Goal: Information Seeking & Learning: Learn about a topic

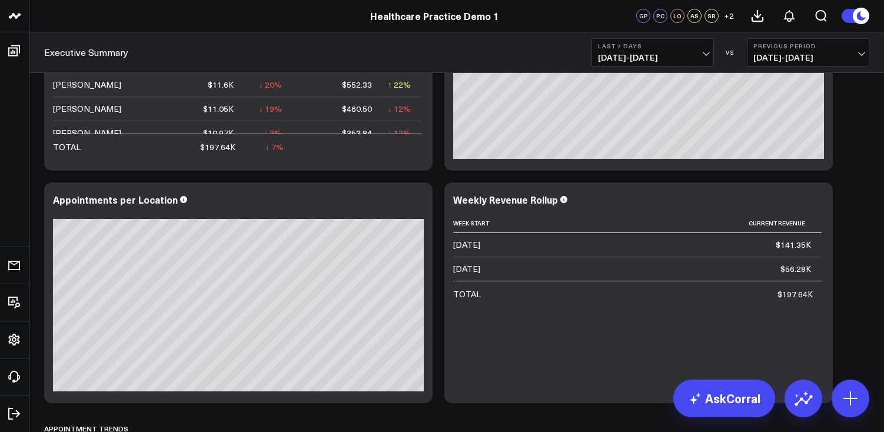
scroll to position [400, 0]
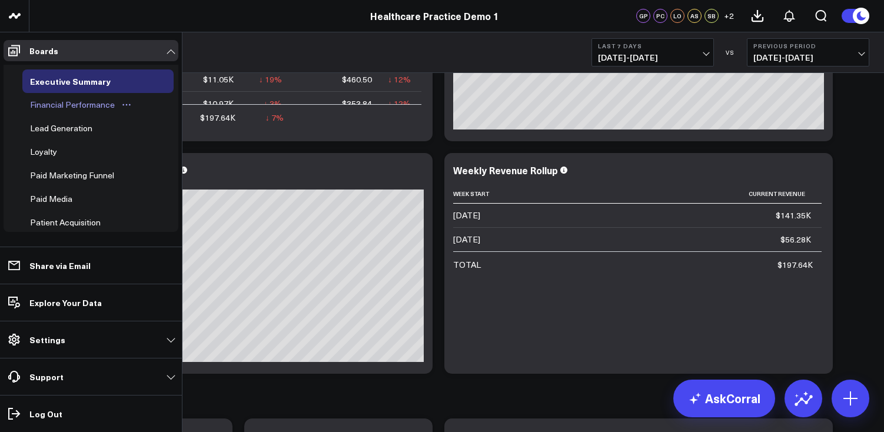
click at [102, 105] on div "Financial Performance" at bounding box center [72, 105] width 91 height 14
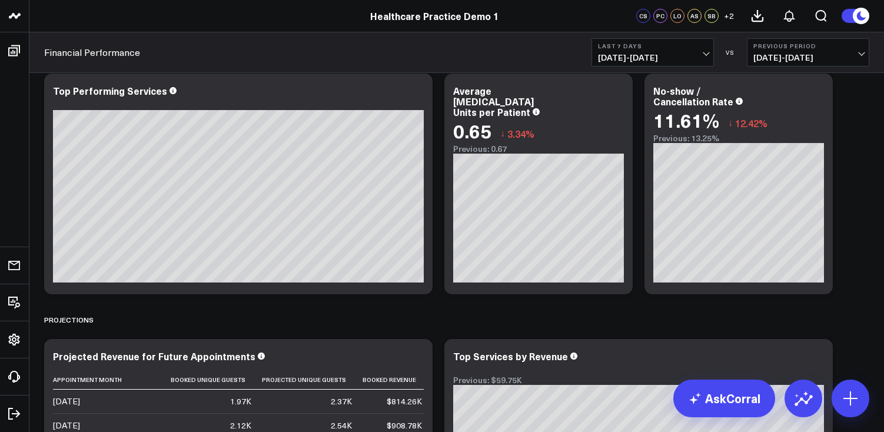
scroll to position [474, 0]
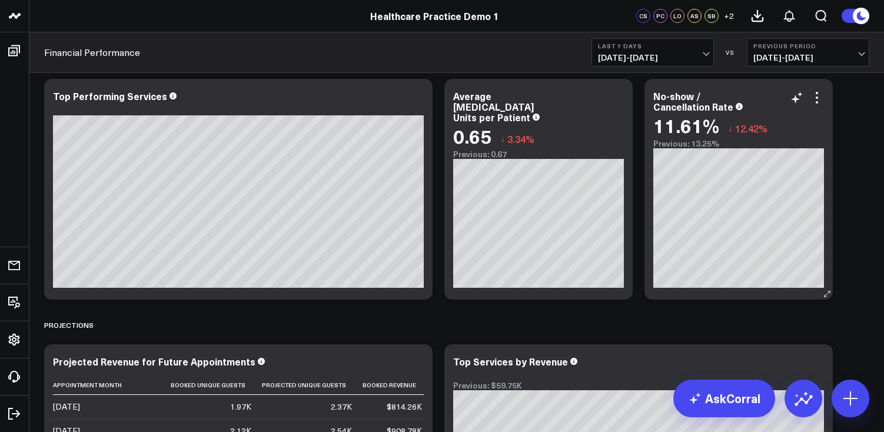
click at [761, 109] on div "No-show / Cancellation Rate" at bounding box center [738, 101] width 171 height 21
click at [818, 102] on icon at bounding box center [817, 98] width 14 height 14
click at [861, 217] on div "Modify via AI Copy link to widget Ask support Remove Create linked copy Executi…" at bounding box center [456, 322] width 837 height 1428
click at [721, 401] on link "AskCorral" at bounding box center [724, 399] width 102 height 38
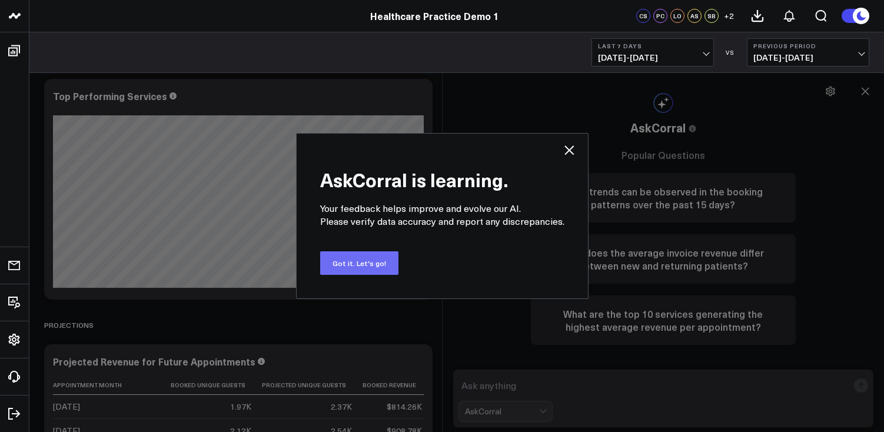
click at [368, 264] on button "Got it. Let's go!" at bounding box center [359, 263] width 78 height 24
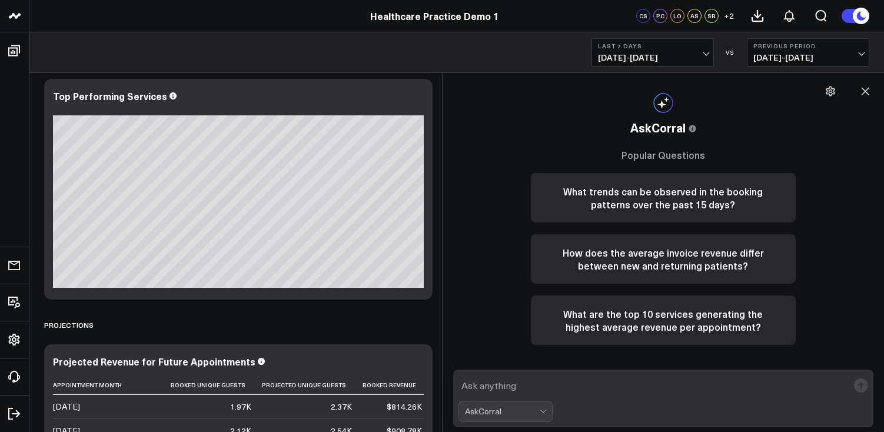
click at [555, 391] on textarea at bounding box center [654, 385] width 390 height 21
drag, startPoint x: 587, startPoint y: 387, endPoint x: 436, endPoint y: 386, distance: 150.7
click at [437, 387] on body "Healthcare Practice Demo 1 Healthcare Practice Demo 1 CS PC LO AS SB + 2 Financ…" at bounding box center [442, 316] width 884 height 1581
type textarea "What are some factors contributing to my no-show rate?"
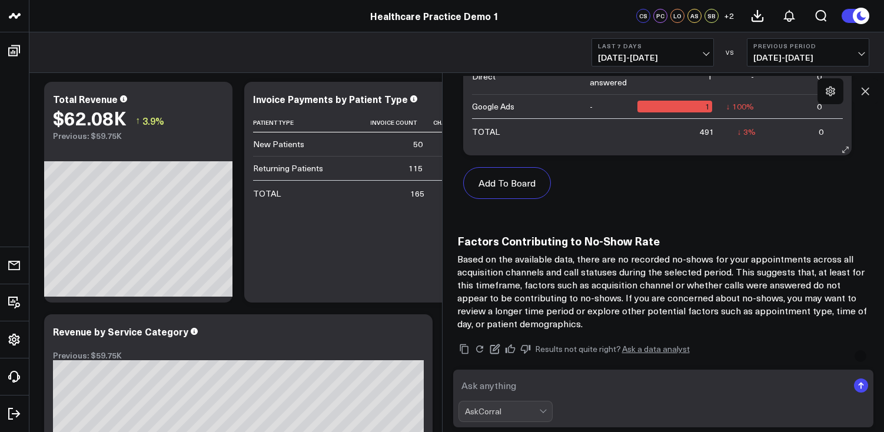
scroll to position [0, 0]
click at [690, 257] on p "Based on the available data, there are no recorded no-shows for your appointmen…" at bounding box center [663, 291] width 413 height 78
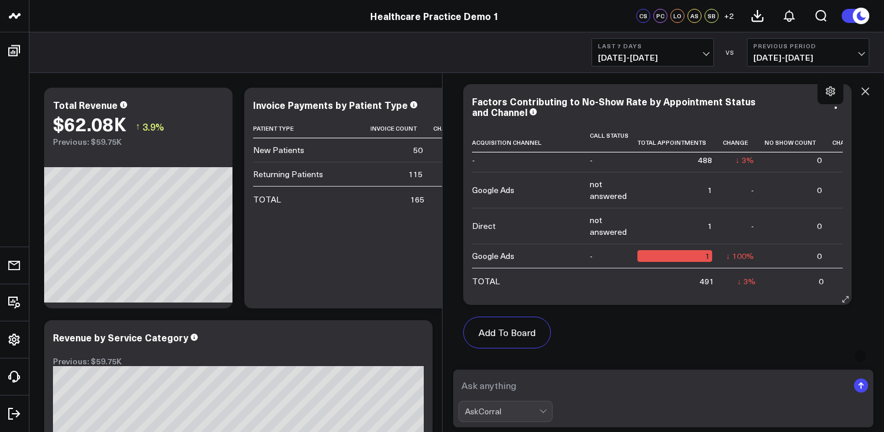
click at [530, 113] on icon at bounding box center [533, 111] width 7 height 7
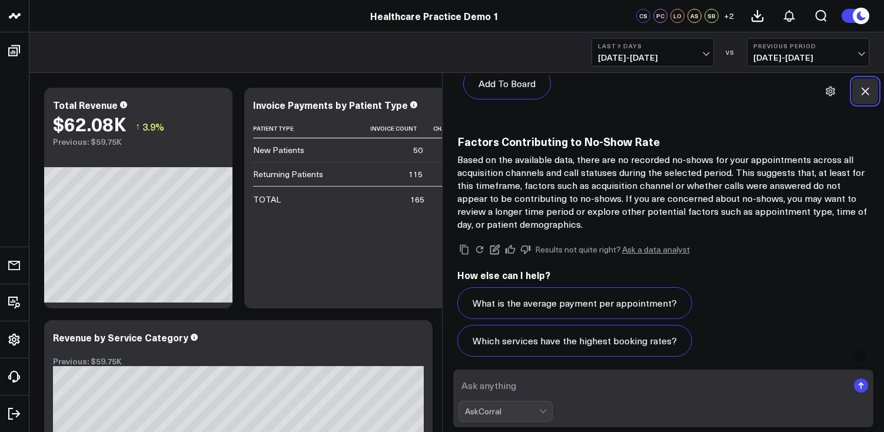
click at [863, 88] on icon at bounding box center [866, 92] width 8 height 8
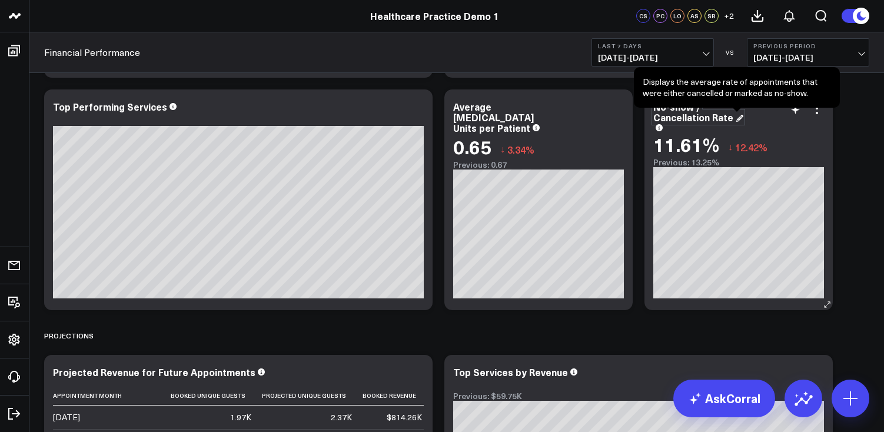
click at [659, 122] on div "No-show / Cancellation Rate" at bounding box center [738, 115] width 171 height 29
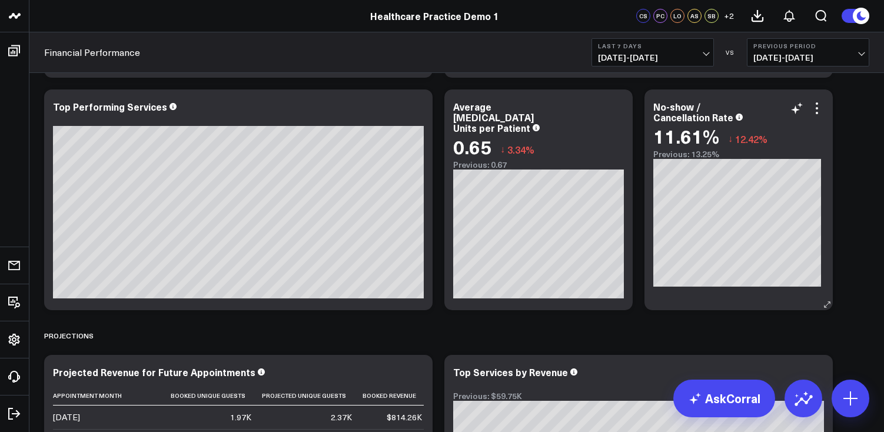
click at [660, 121] on div "No-show / Cancellation Rate" at bounding box center [693, 112] width 80 height 24
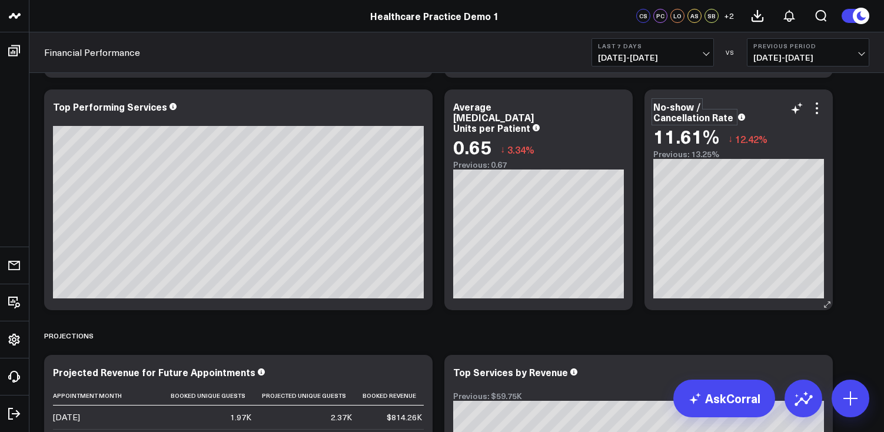
click at [660, 118] on div "No-show / Cancellation Rate" at bounding box center [694, 112] width 82 height 24
click at [856, 183] on div "Modify via AI Copy link to widget Ask support Remove Create linked copy Executi…" at bounding box center [456, 333] width 837 height 1428
click at [816, 110] on icon at bounding box center [817, 108] width 14 height 14
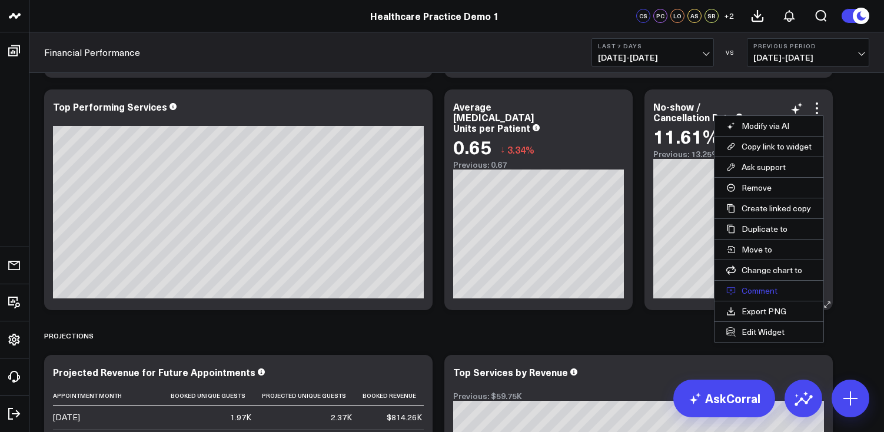
click at [784, 290] on button "Comment" at bounding box center [769, 291] width 109 height 20
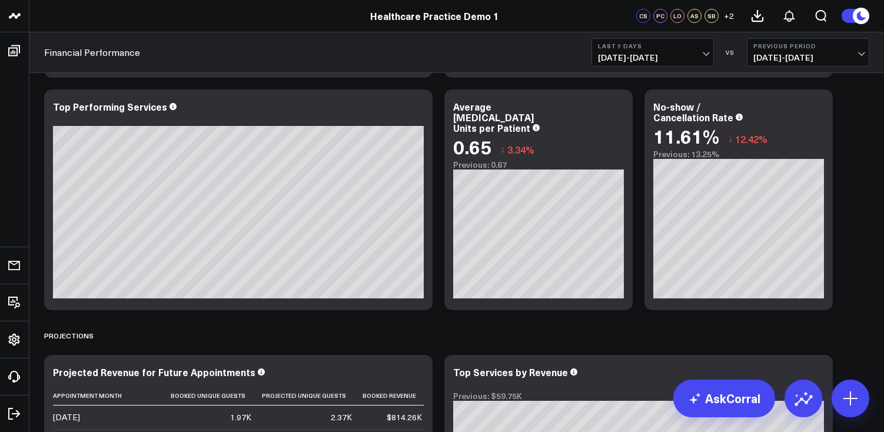
click at [852, 133] on div "Modify via AI Copy link to widget Ask support Remove Create linked copy Executi…" at bounding box center [456, 333] width 837 height 1428
click at [818, 110] on icon at bounding box center [817, 108] width 14 height 14
click at [842, 162] on div "Modify via AI Copy link to widget Ask support Remove Create linked copy Executi…" at bounding box center [456, 333] width 837 height 1428
click at [723, 404] on link "AskCorral" at bounding box center [724, 399] width 102 height 38
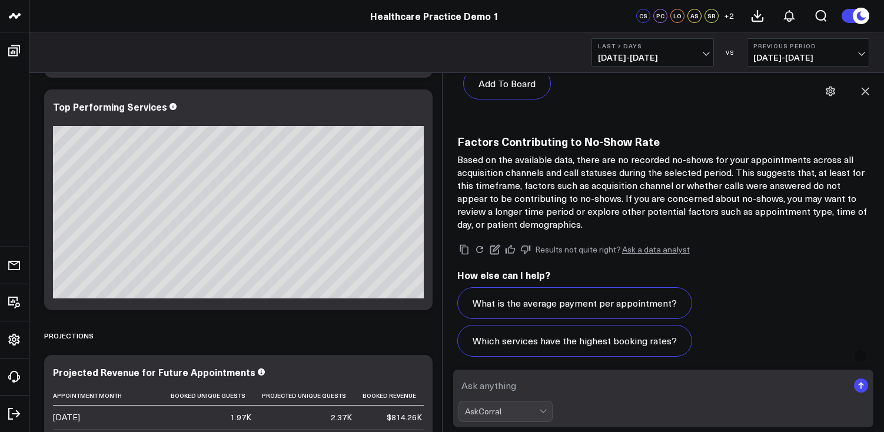
click at [639, 388] on textarea at bounding box center [654, 385] width 390 height 21
click at [620, 385] on textarea at bounding box center [654, 385] width 390 height 21
type textarea "W"
click at [868, 86] on icon at bounding box center [865, 91] width 12 height 12
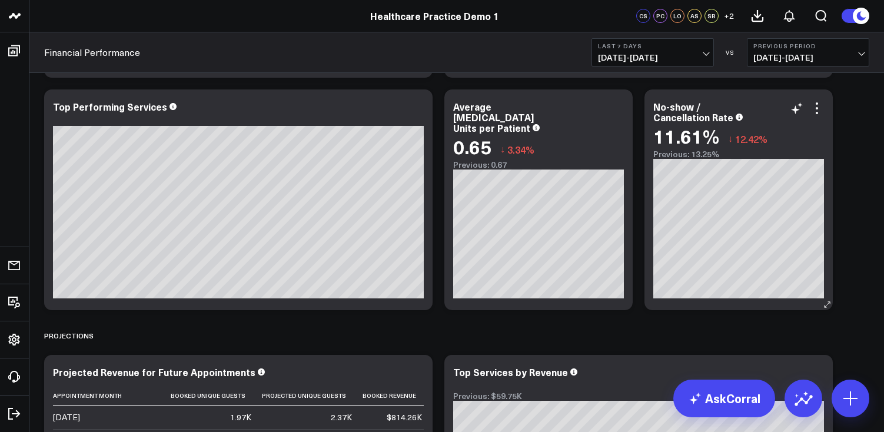
scroll to position [449, 0]
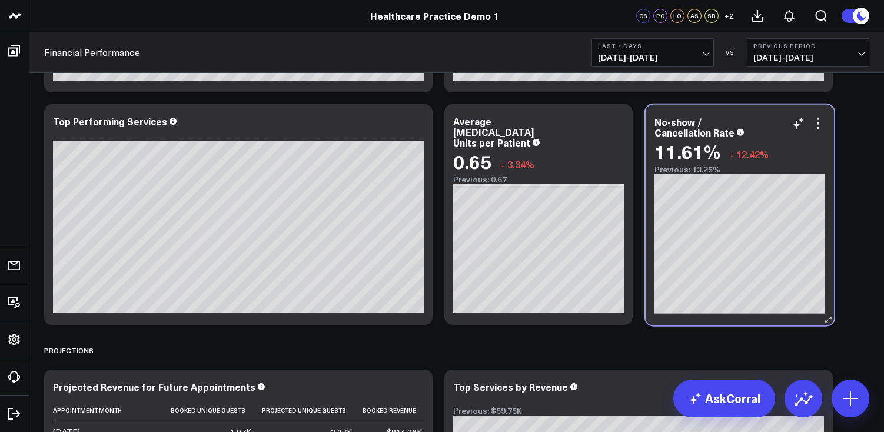
click at [735, 170] on div "Previous: 13.25%" at bounding box center [740, 169] width 171 height 9
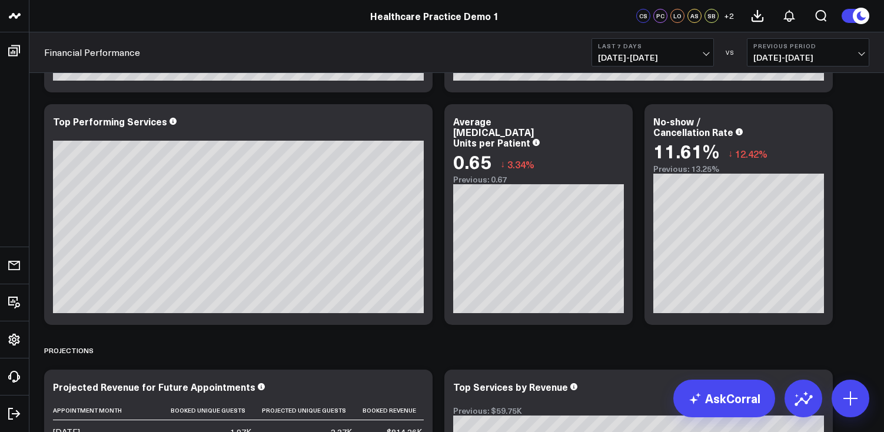
click at [846, 152] on div "Modify via AI Copy link to widget Ask support Remove Create linked copy Executi…" at bounding box center [456, 347] width 837 height 1428
click at [728, 408] on link "AskCorral" at bounding box center [724, 399] width 102 height 38
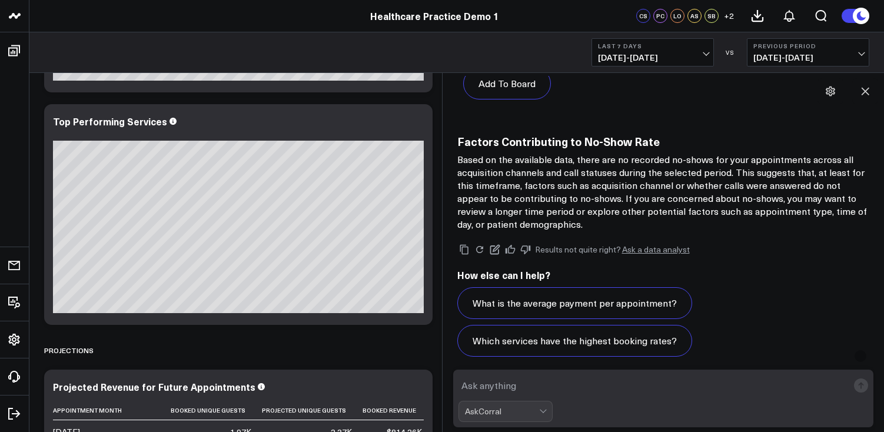
click at [534, 393] on textarea at bounding box center [654, 385] width 390 height 21
click at [461, 390] on textarea "11.61" at bounding box center [654, 385] width 390 height 21
click at [501, 389] on textarea "11.61" at bounding box center [654, 385] width 390 height 21
click at [461, 389] on textarea "11.61%" at bounding box center [654, 385] width 390 height 21
click at [672, 393] on textarea "My current cancellation/no-show rate is 11.61%" at bounding box center [654, 385] width 390 height 21
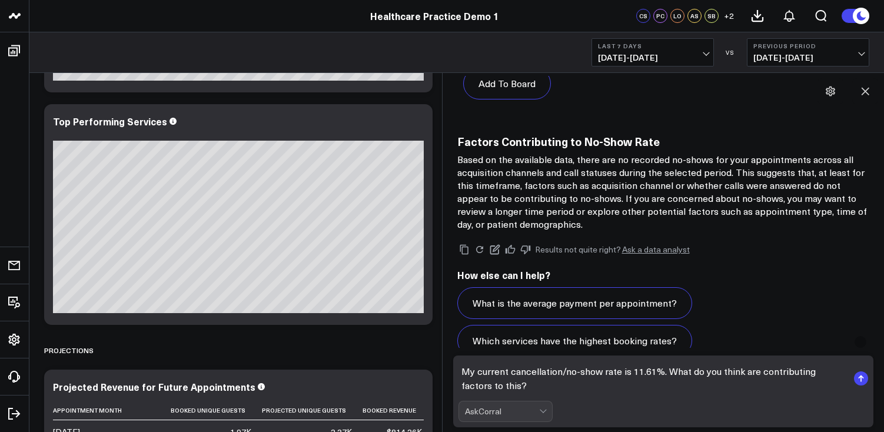
scroll to position [793, 0]
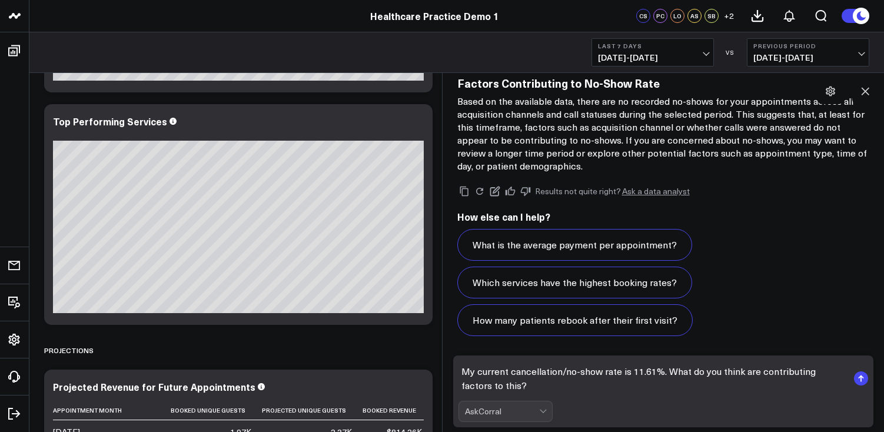
type textarea "My current cancellation/no-show rate is 11.61%. What do you think are contribut…"
click at [862, 378] on rect "submit" at bounding box center [861, 378] width 14 height 14
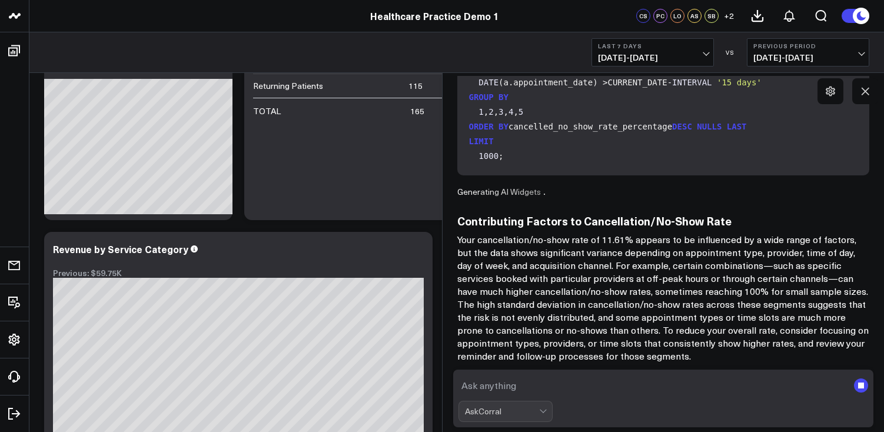
scroll to position [0, 0]
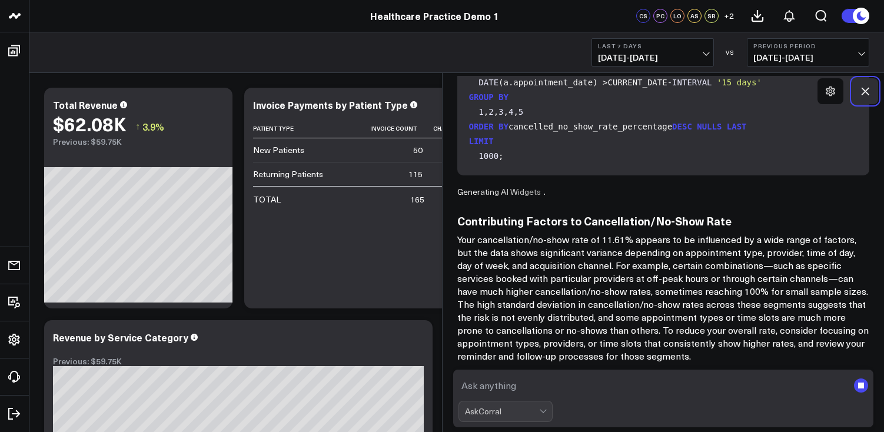
click at [864, 98] on button at bounding box center [865, 91] width 26 height 26
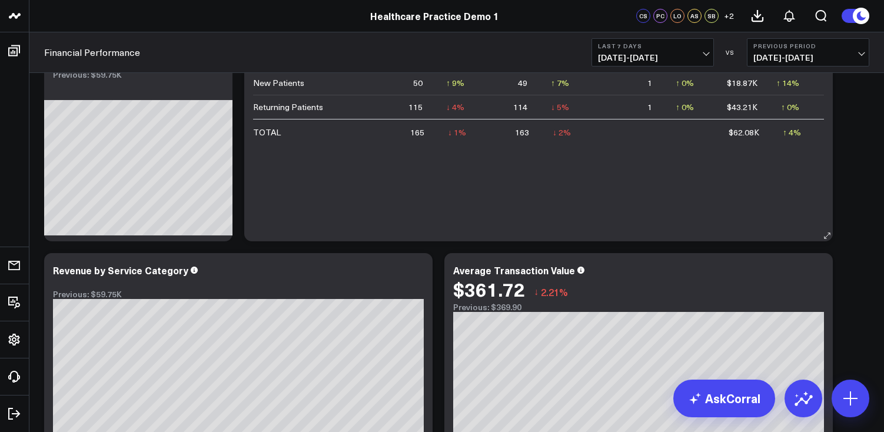
scroll to position [108, 0]
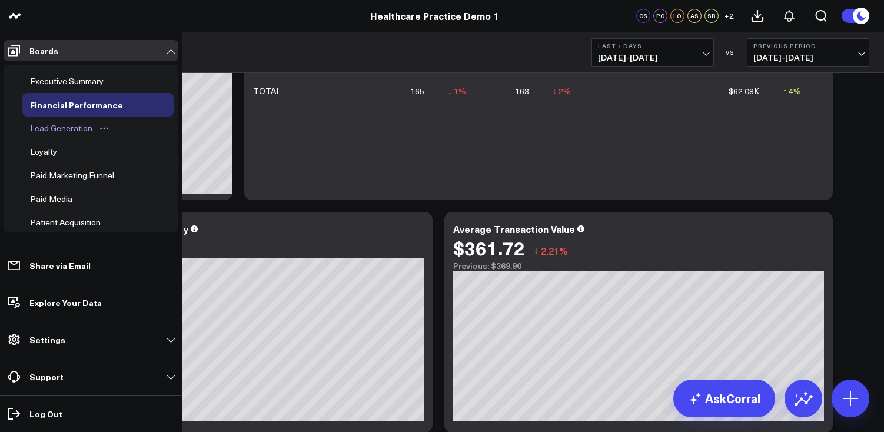
click at [77, 134] on div "Lead Generation" at bounding box center [61, 128] width 68 height 14
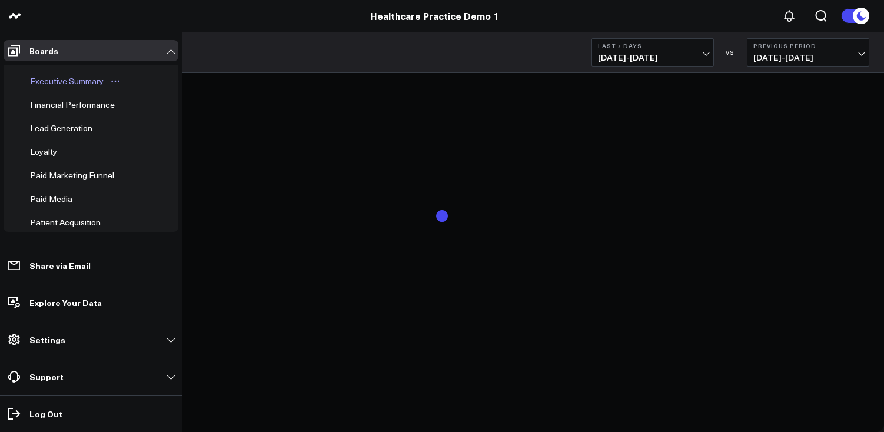
click at [75, 84] on div "Executive Summary" at bounding box center [66, 81] width 79 height 14
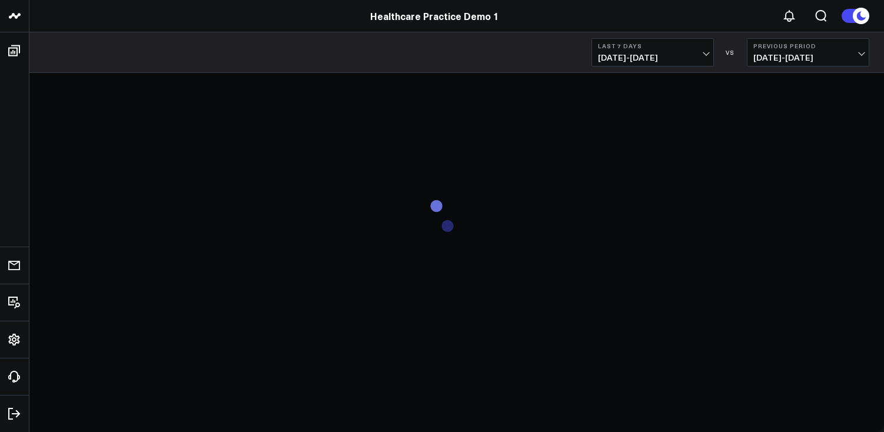
click at [649, 48] on b "Last 7 Days" at bounding box center [652, 45] width 109 height 7
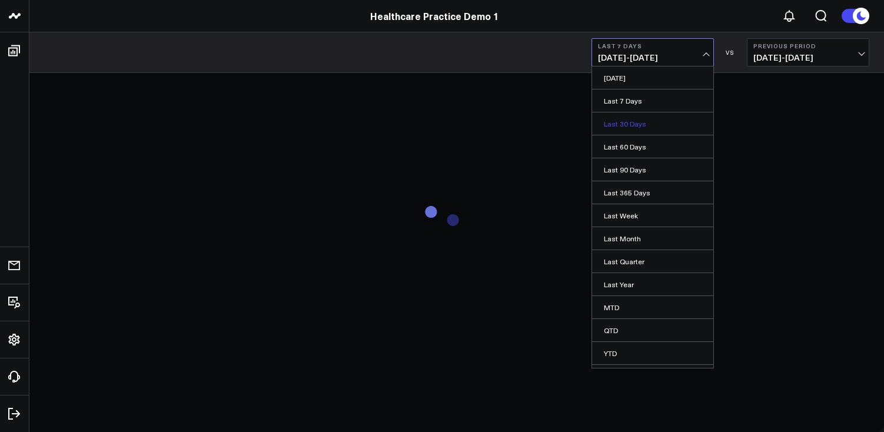
click at [644, 124] on link "Last 30 Days" at bounding box center [652, 123] width 121 height 22
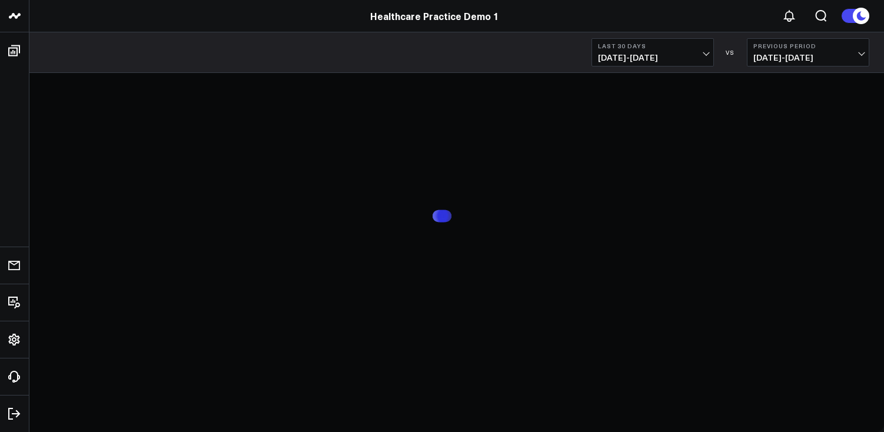
click at [552, 56] on div "Last 30 Days [DATE] - [DATE] VS Previous Period [DATE] - [DATE]" at bounding box center [456, 52] width 855 height 41
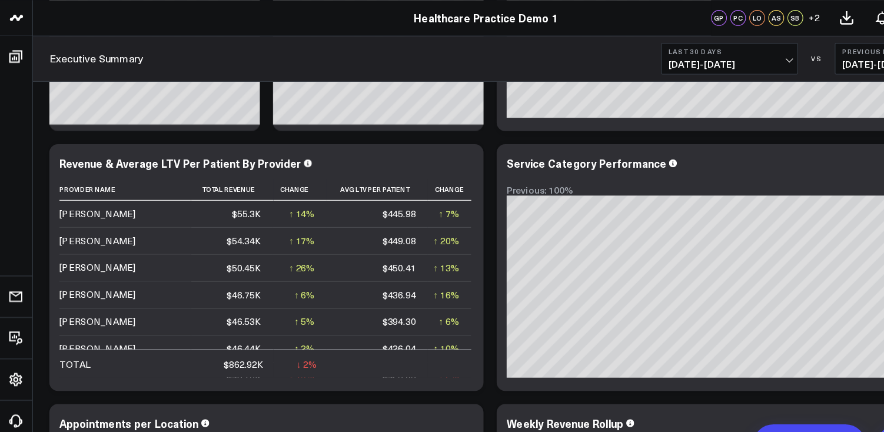
scroll to position [0, 0]
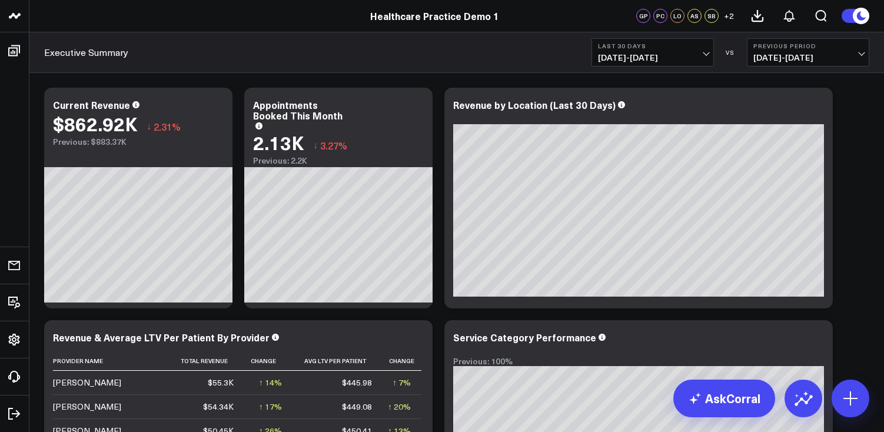
click at [728, 18] on span "+ 2" at bounding box center [729, 16] width 10 height 8
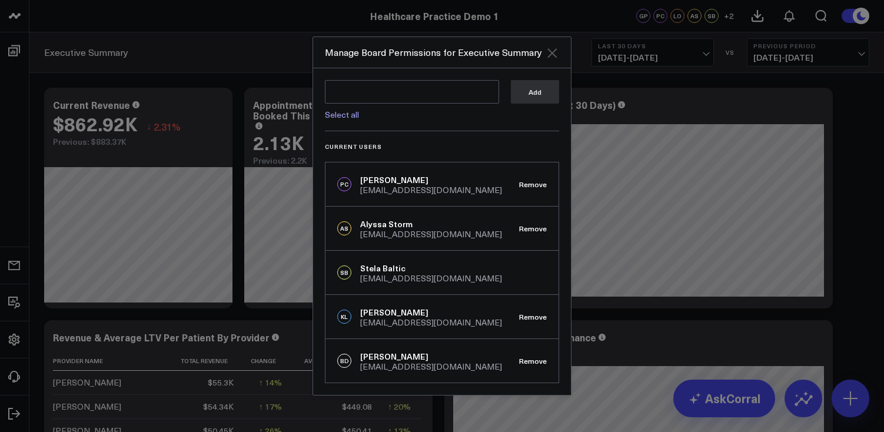
click at [552, 54] on icon "Close" at bounding box center [551, 52] width 9 height 9
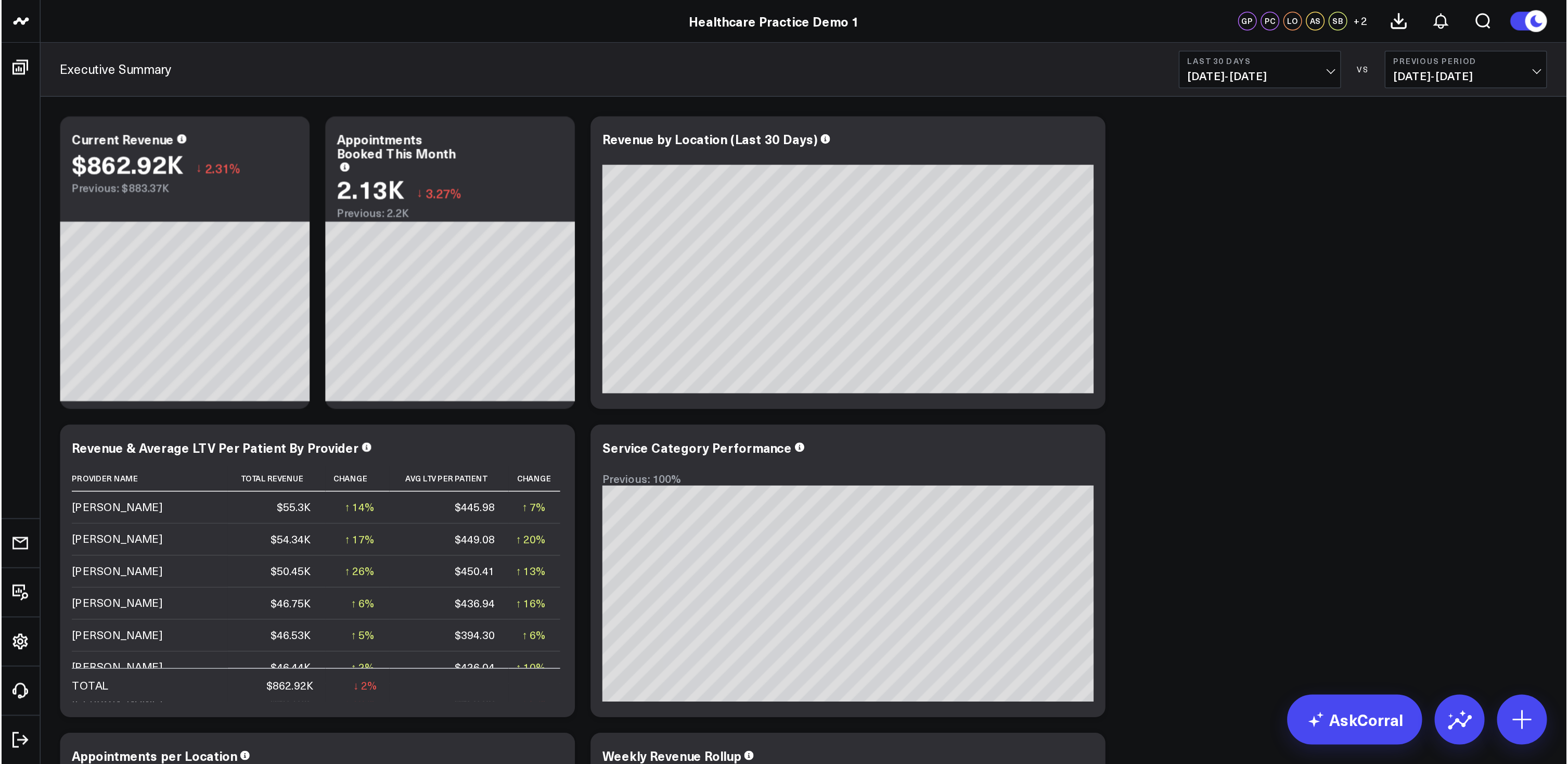
scroll to position [8, 0]
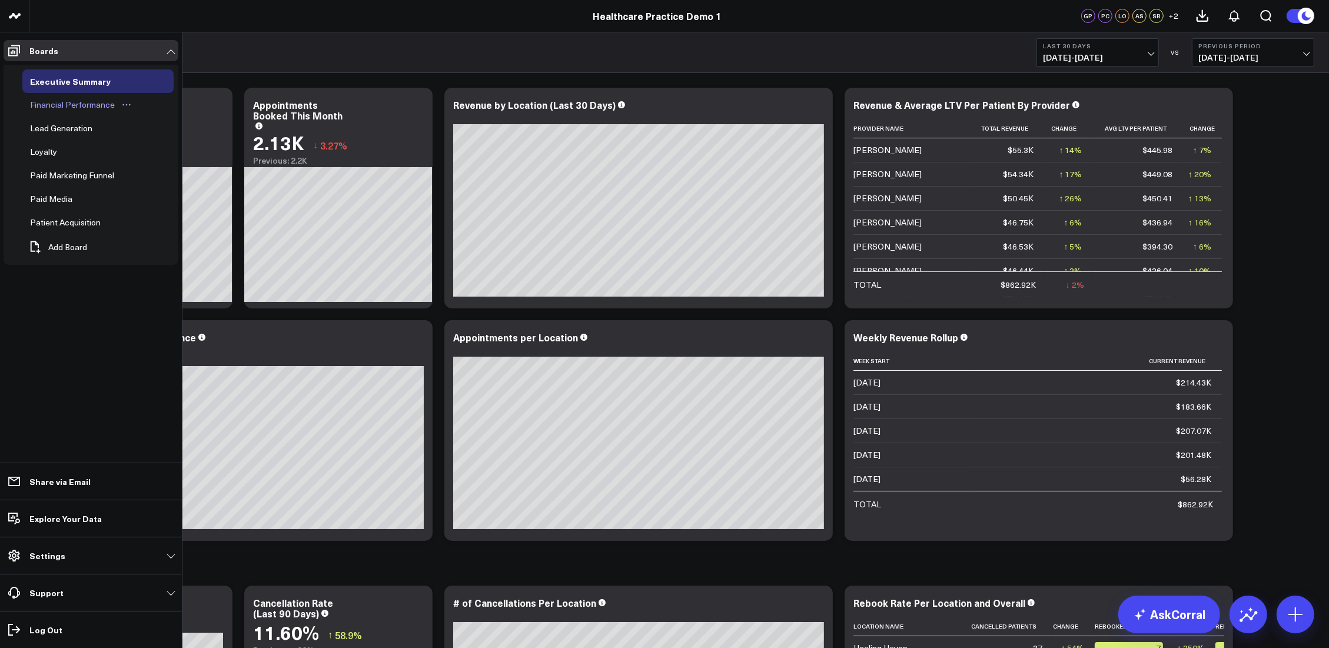
click at [68, 102] on div "Financial Performance" at bounding box center [72, 105] width 91 height 14
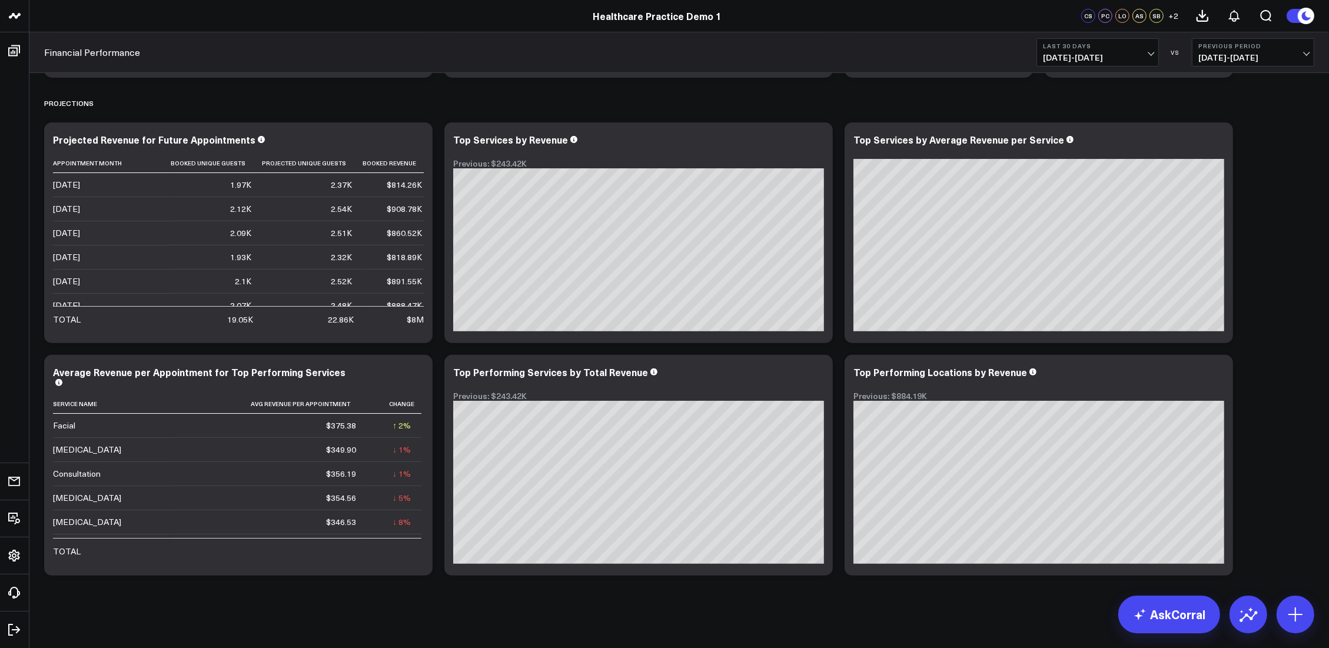
scroll to position [461, 0]
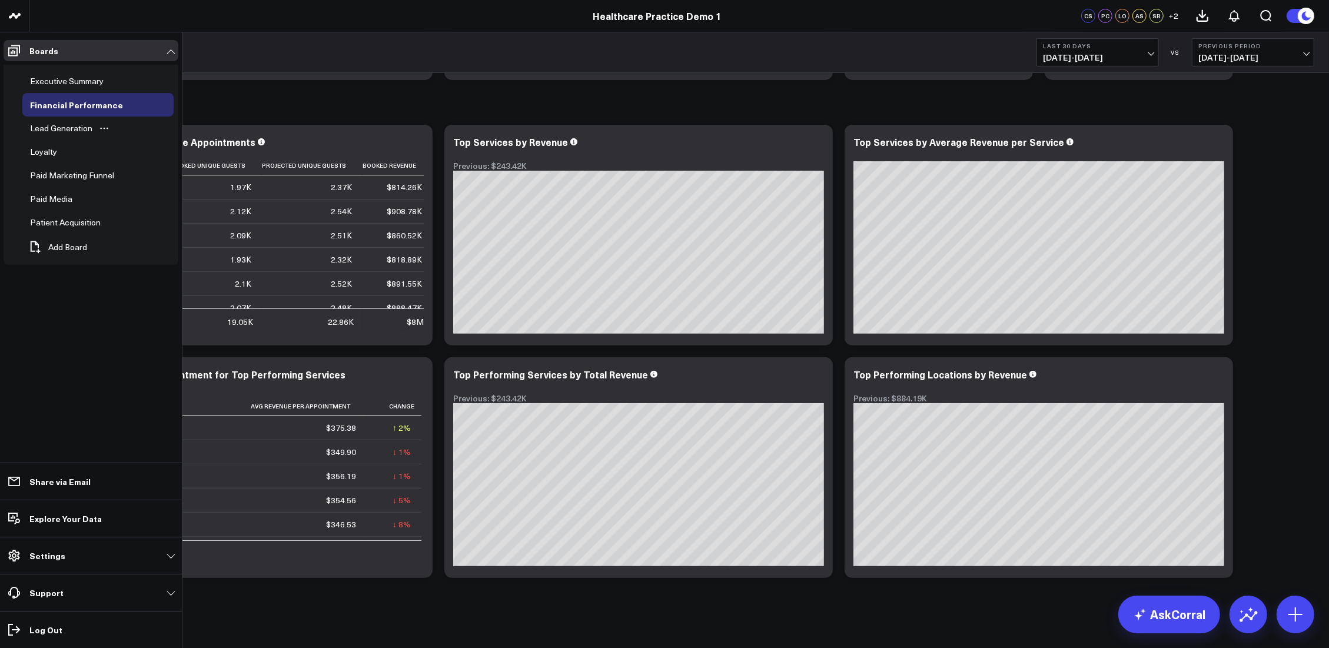
click at [132, 134] on div "Lead Generation" at bounding box center [97, 129] width 151 height 24
click at [82, 135] on link "Lead Generation" at bounding box center [69, 129] width 95 height 24
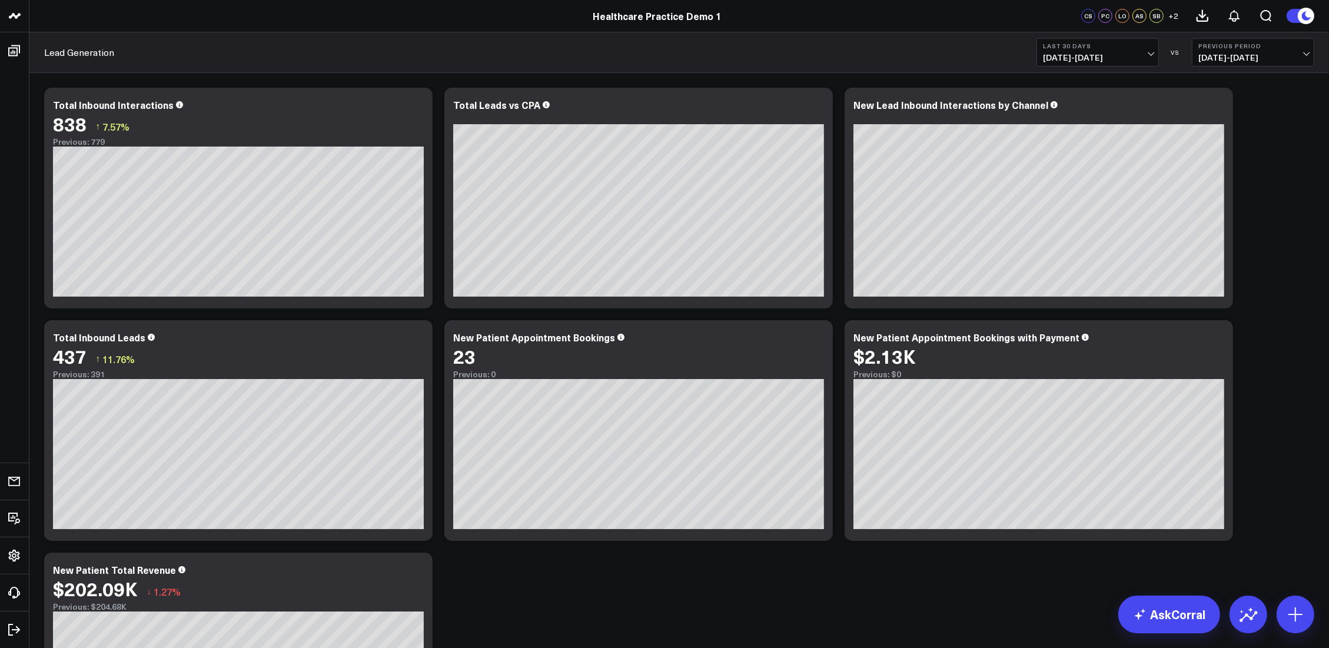
click at [440, 14] on div "Healthcare Practice Demo 1" at bounding box center [657, 15] width 1314 height 13
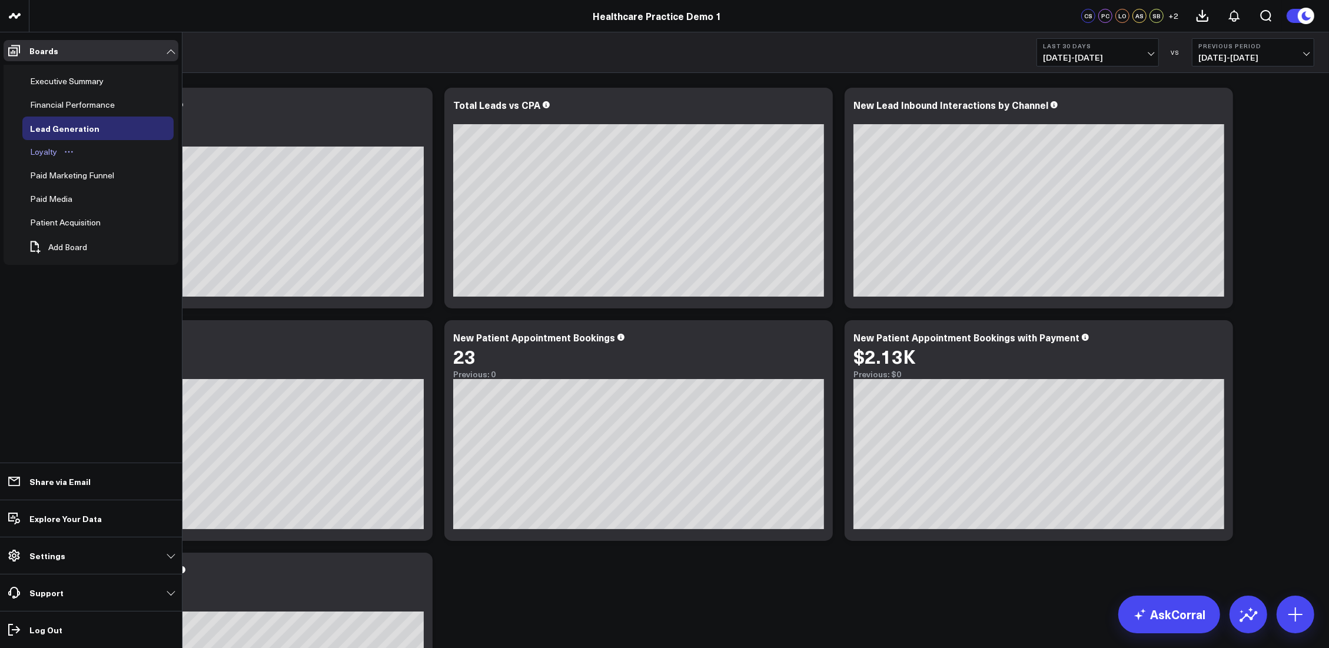
click at [45, 160] on link "Loyalty" at bounding box center [52, 152] width 60 height 24
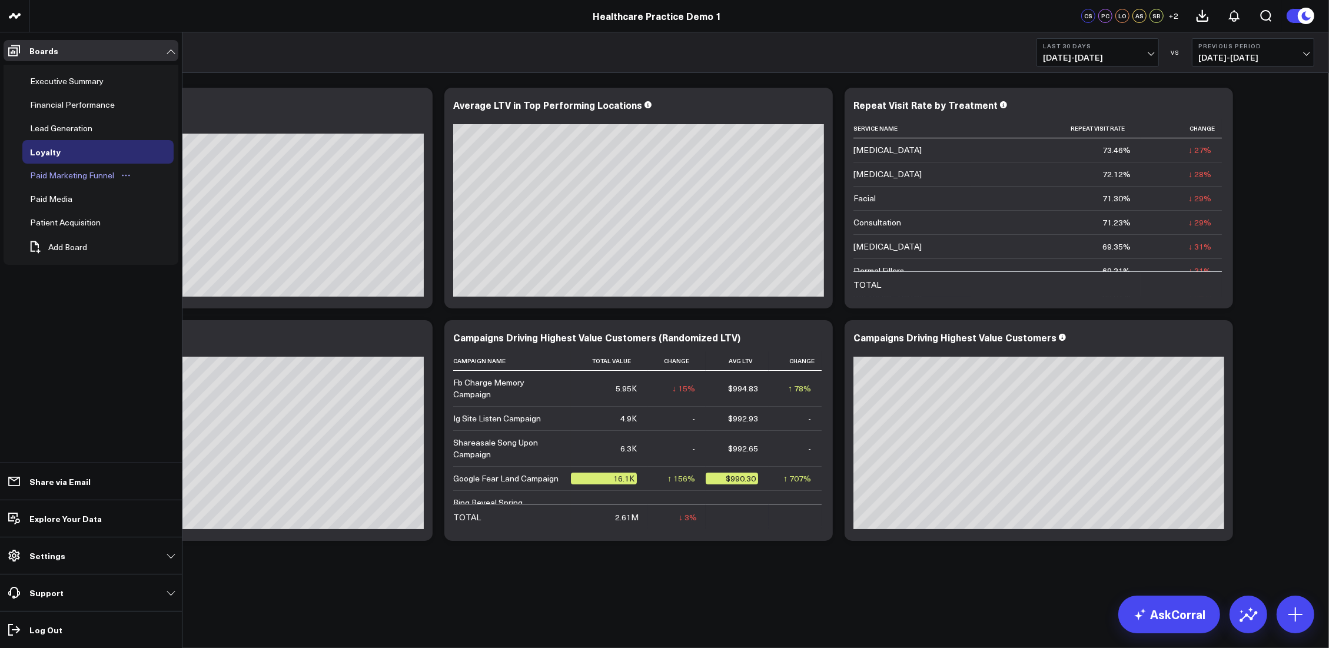
click at [97, 172] on div "Paid Marketing Funnel" at bounding box center [72, 175] width 90 height 14
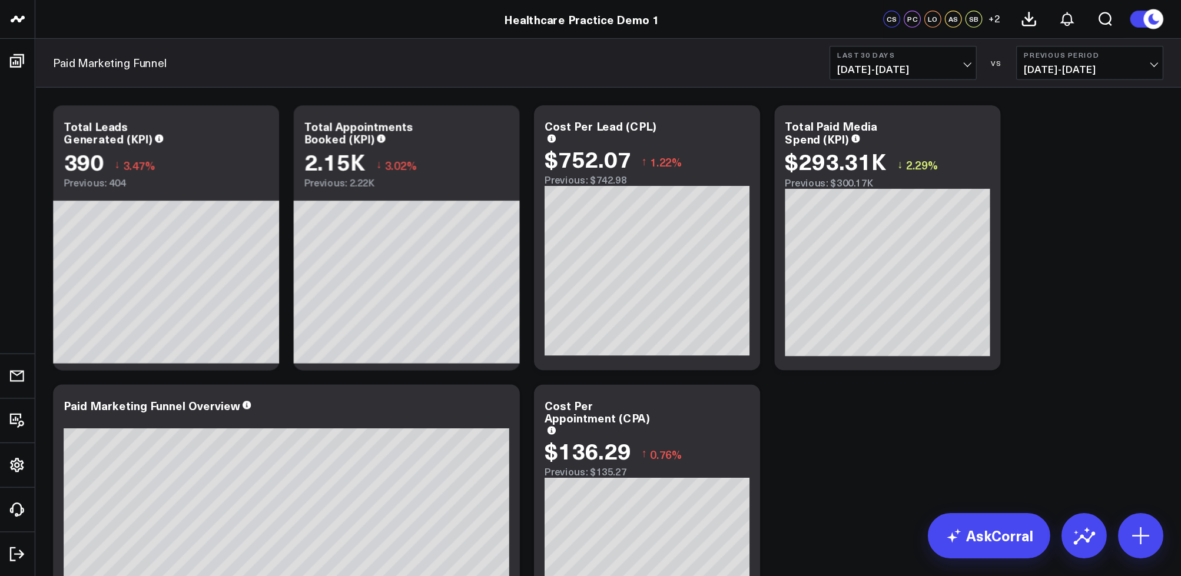
scroll to position [9, 0]
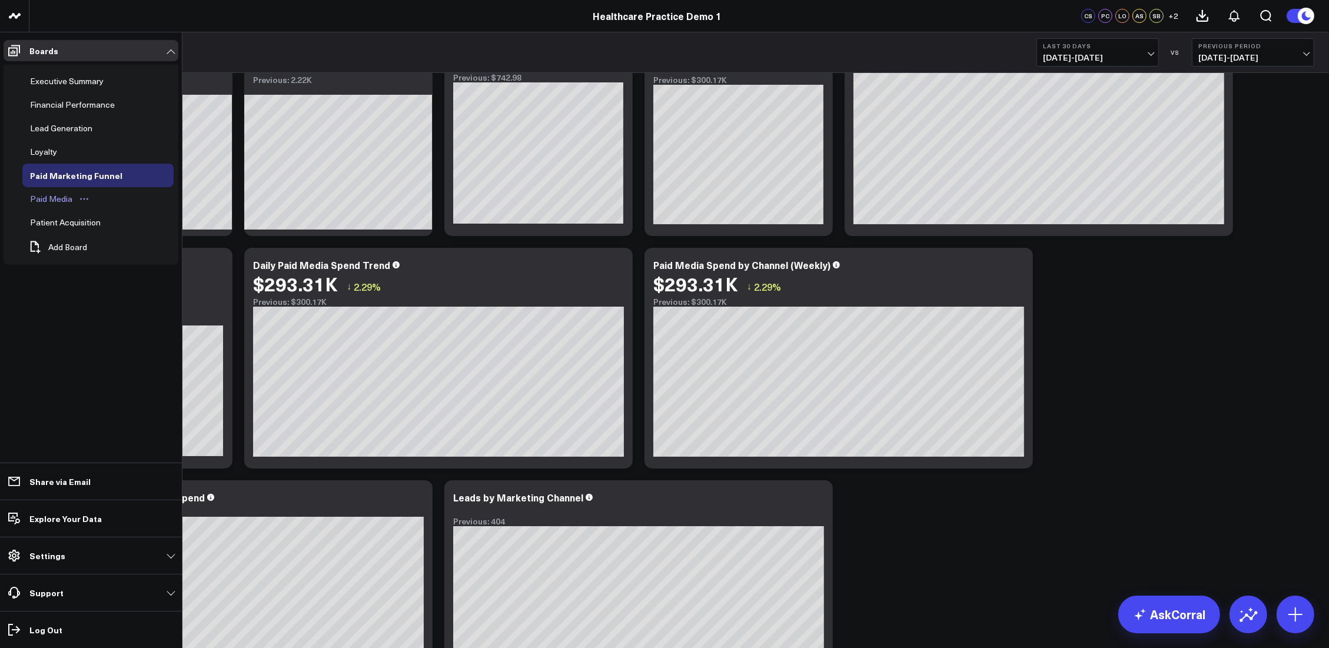
click at [58, 202] on div "Paid Media" at bounding box center [51, 199] width 48 height 14
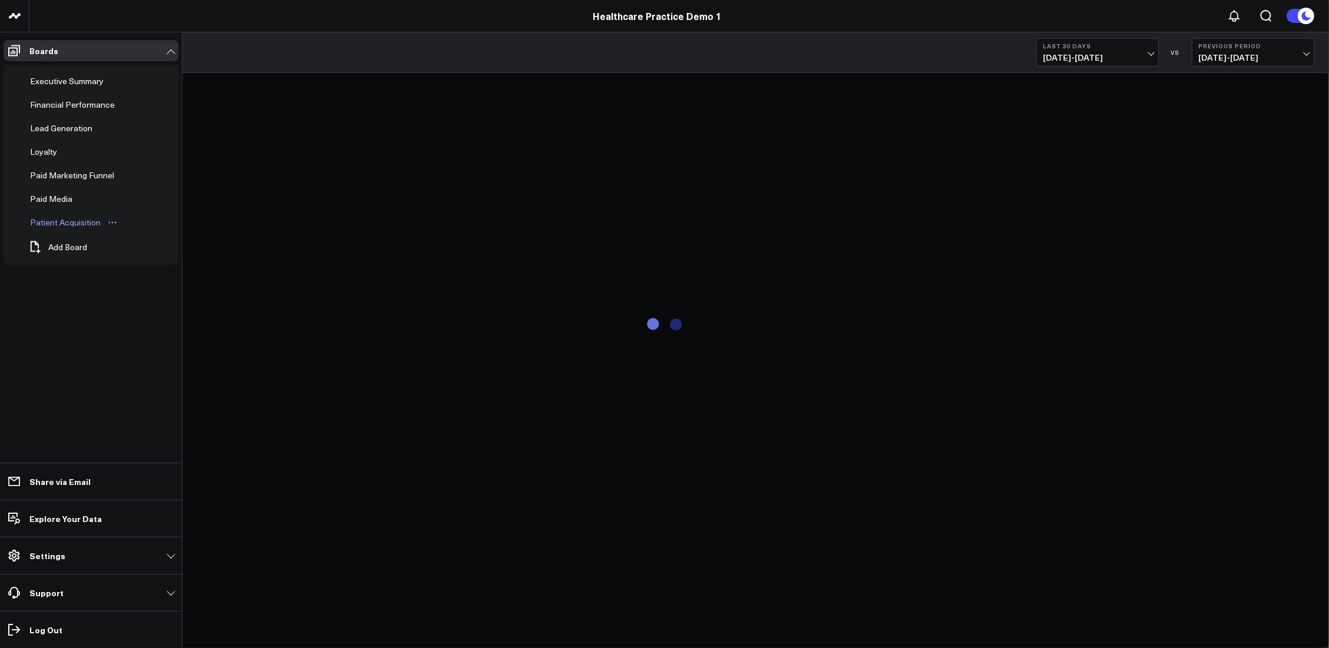
click at [89, 221] on div "Patient Acquisition" at bounding box center [65, 222] width 77 height 14
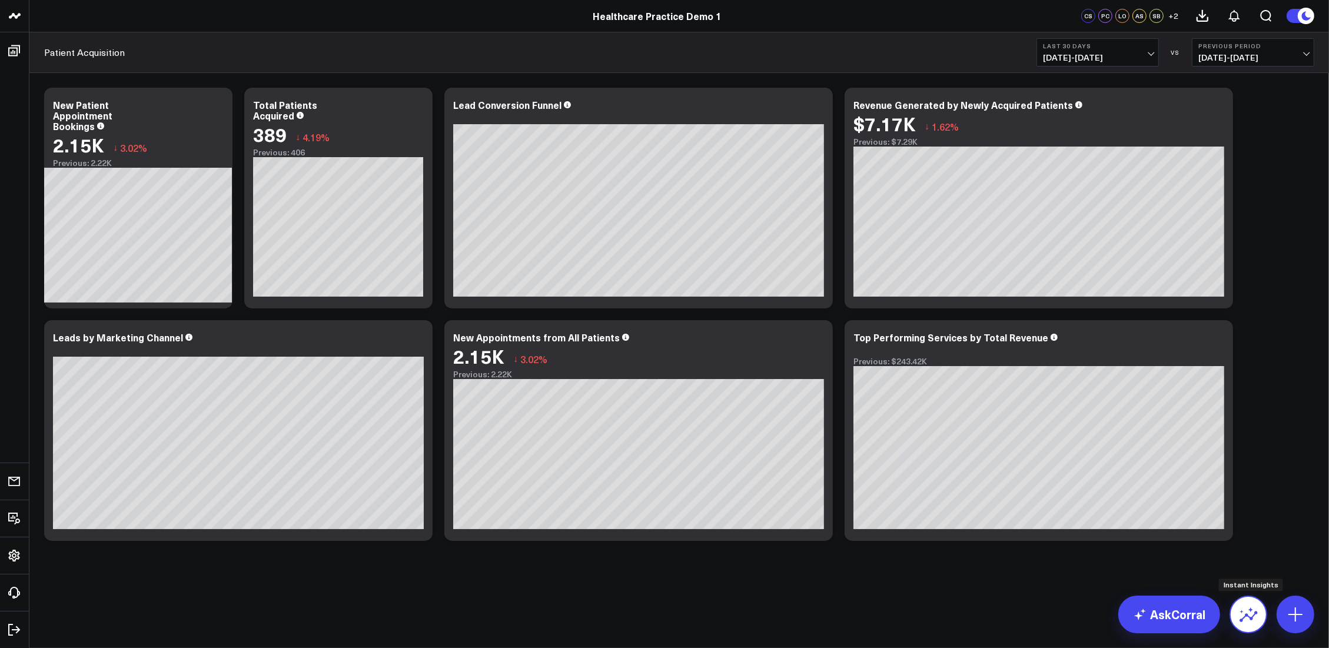
click at [884, 431] on icon at bounding box center [1249, 616] width 18 height 11
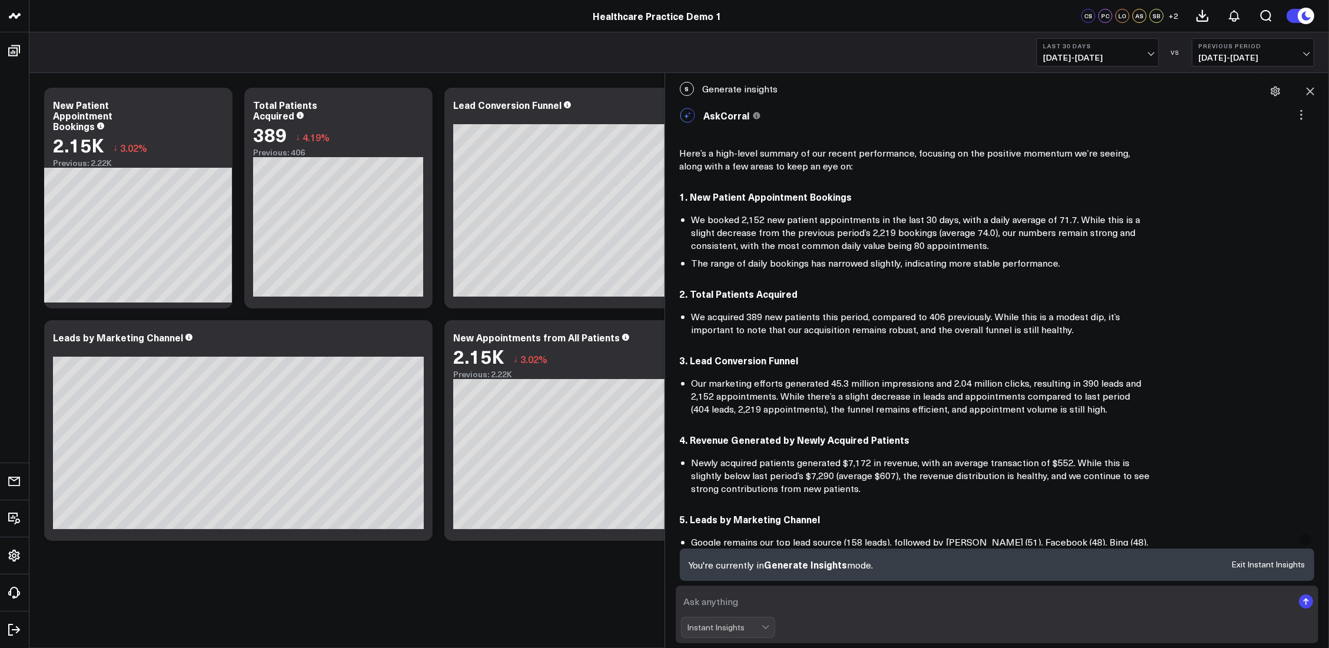
click at [794, 431] on textarea at bounding box center [987, 601] width 613 height 21
click at [884, 176] on div "Here’s a high-level summary of our recent performance, focusing on the positive…" at bounding box center [997, 519] width 635 height 745
click at [884, 90] on icon at bounding box center [1310, 91] width 12 height 12
